Goal: Task Accomplishment & Management: Use online tool/utility

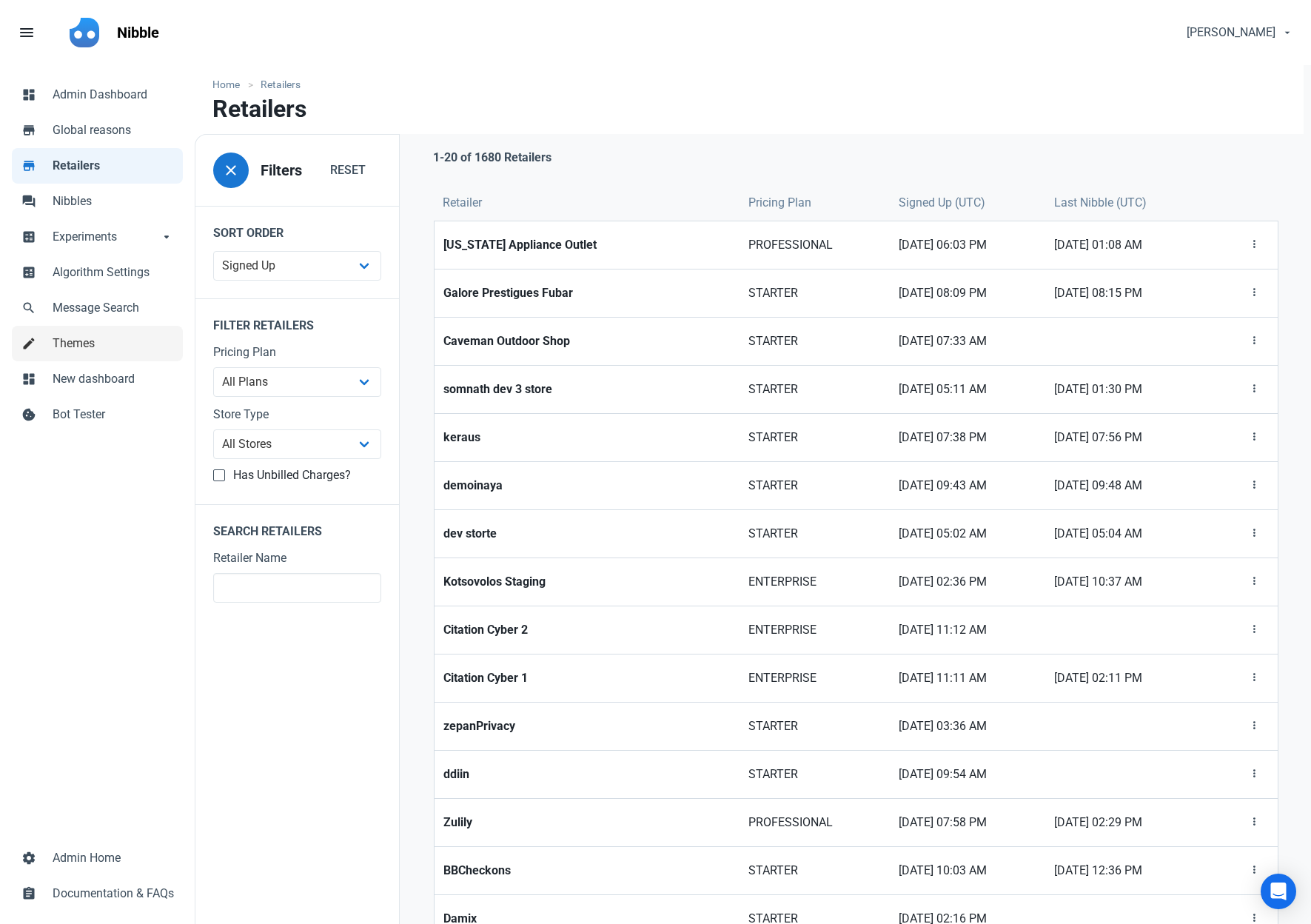
click at [88, 343] on span "Themes" at bounding box center [114, 344] width 122 height 17
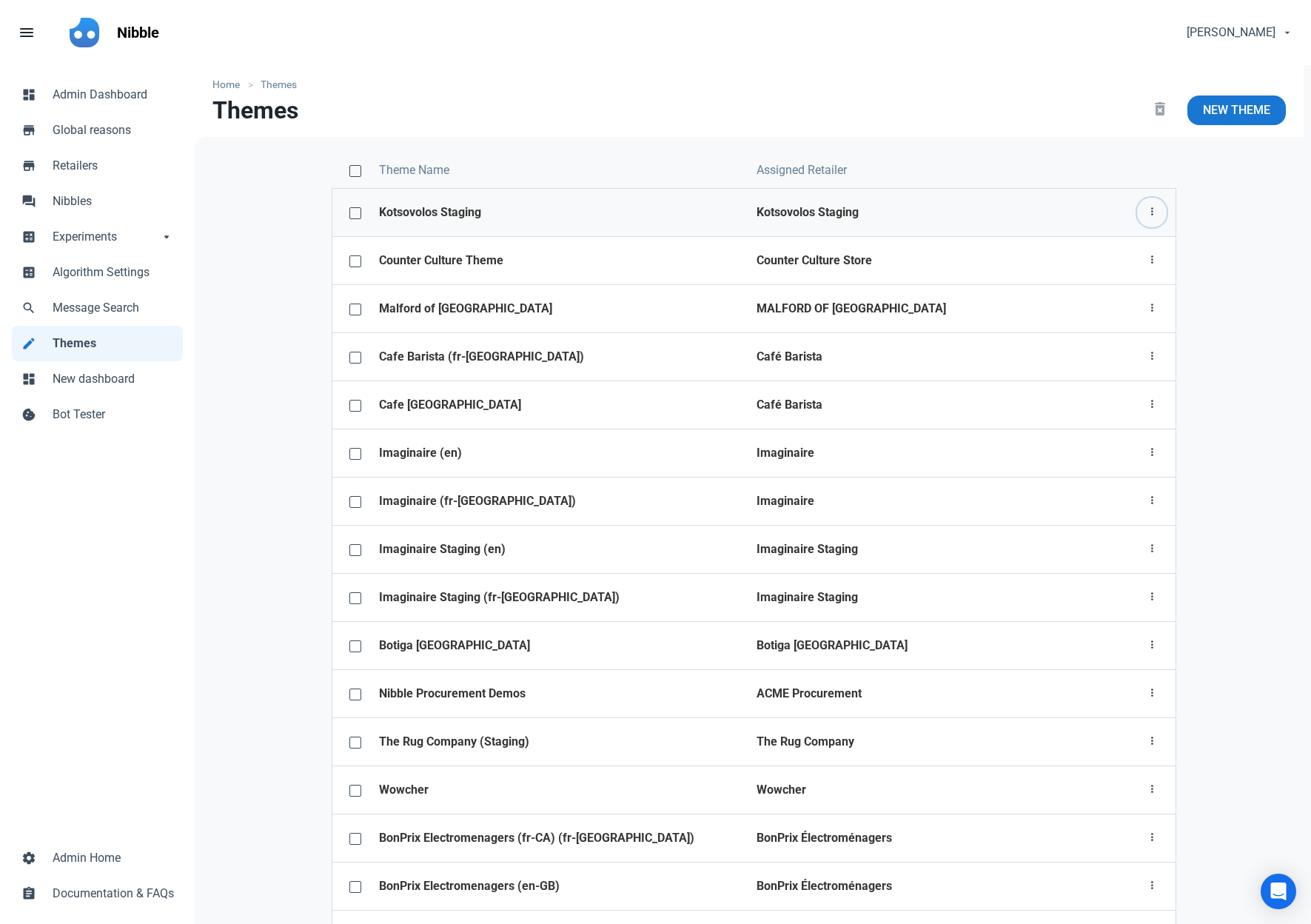
click at [1151, 210] on icon "button" at bounding box center [1151, 212] width 12 height 18
click at [1067, 295] on link "Theme configurator" at bounding box center [1097, 297] width 138 height 24
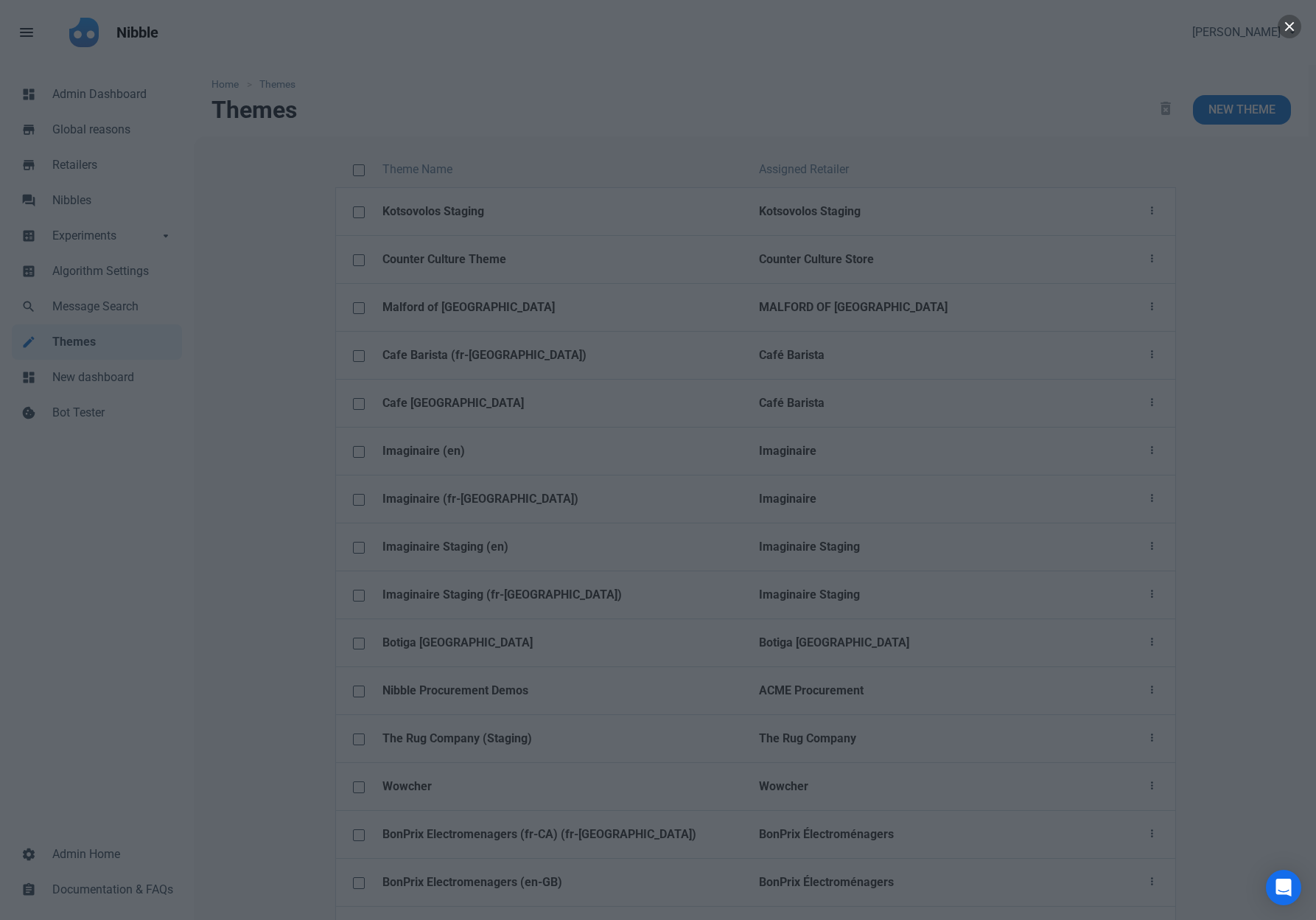
click at [1289, 27] on button "button" at bounding box center [1289, 27] width 24 height 24
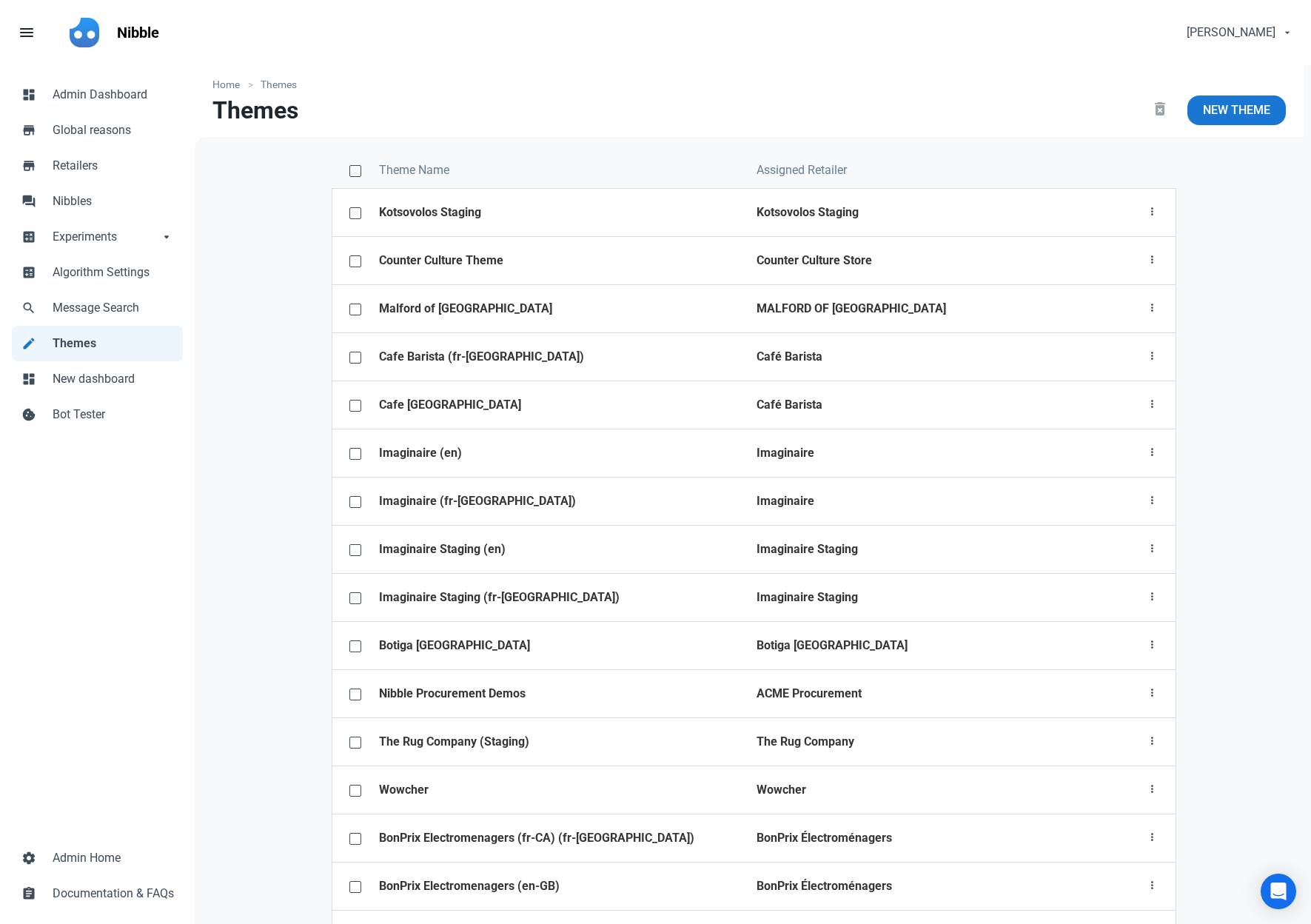
scroll to position [1722, 0]
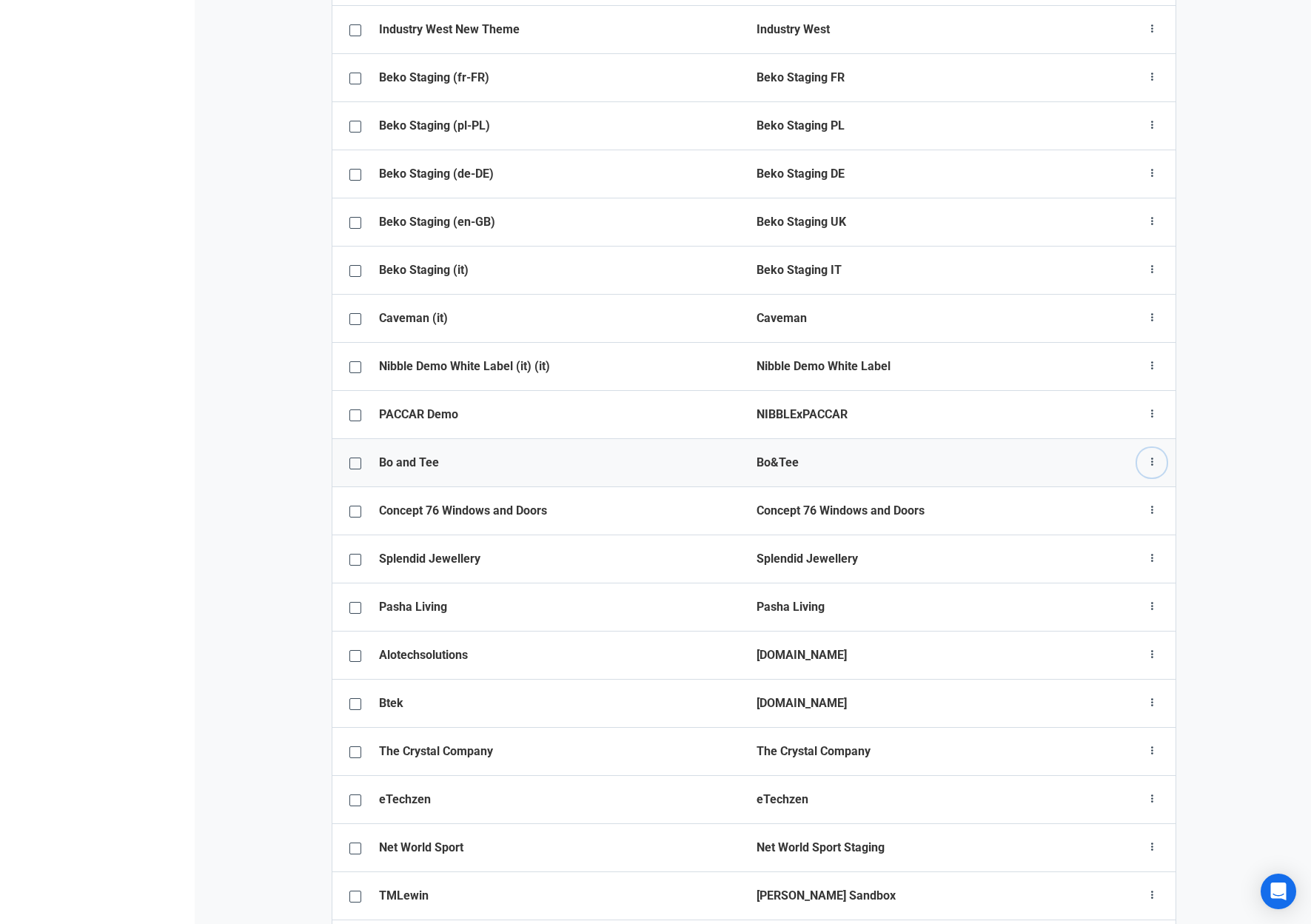
click at [1151, 464] on icon "button" at bounding box center [1151, 462] width 12 height 18
click at [1084, 551] on link "Theme configurator" at bounding box center [1097, 547] width 138 height 24
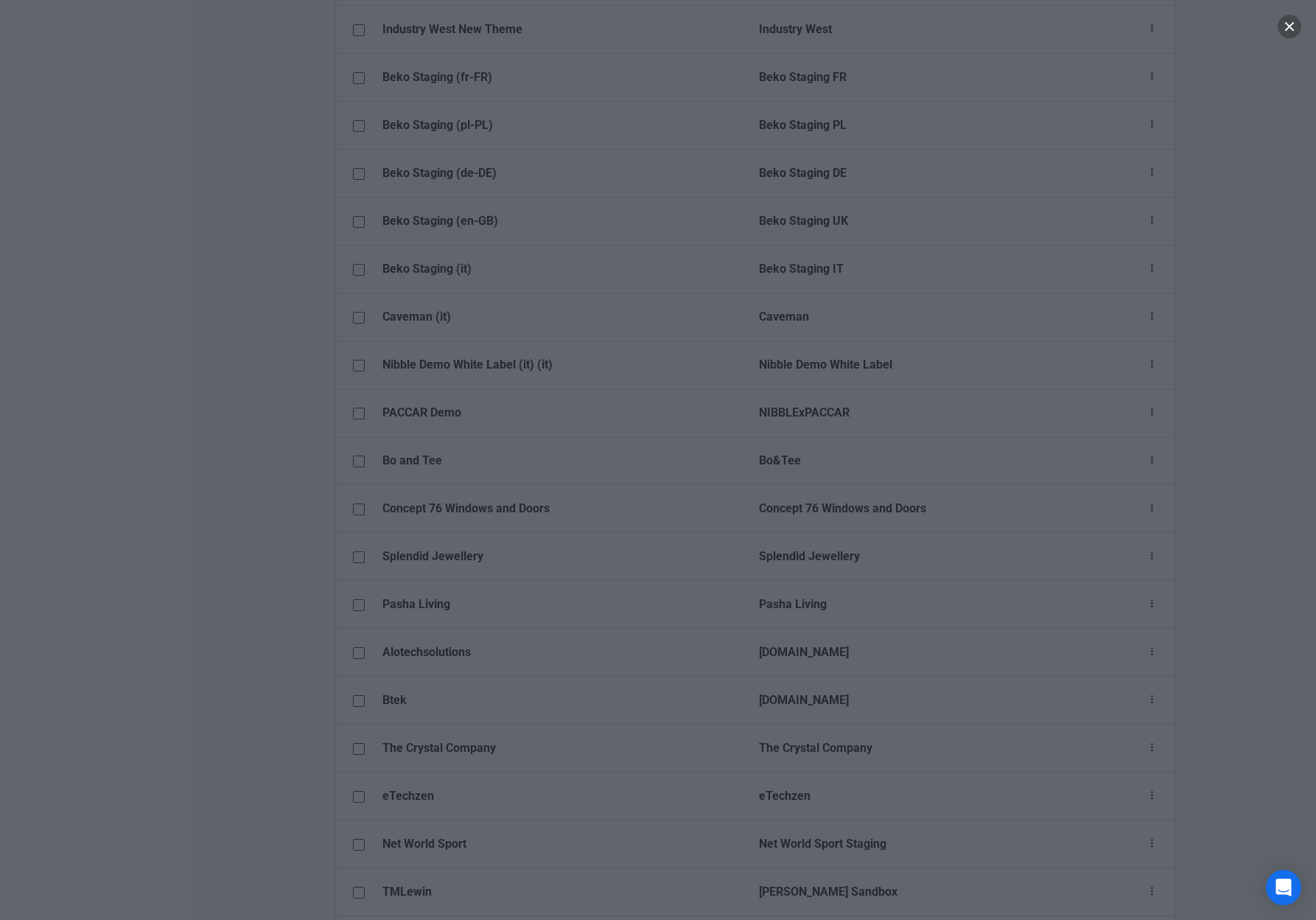
click at [1290, 28] on button "button" at bounding box center [1289, 27] width 24 height 24
